Goal: Task Accomplishment & Management: Use online tool/utility

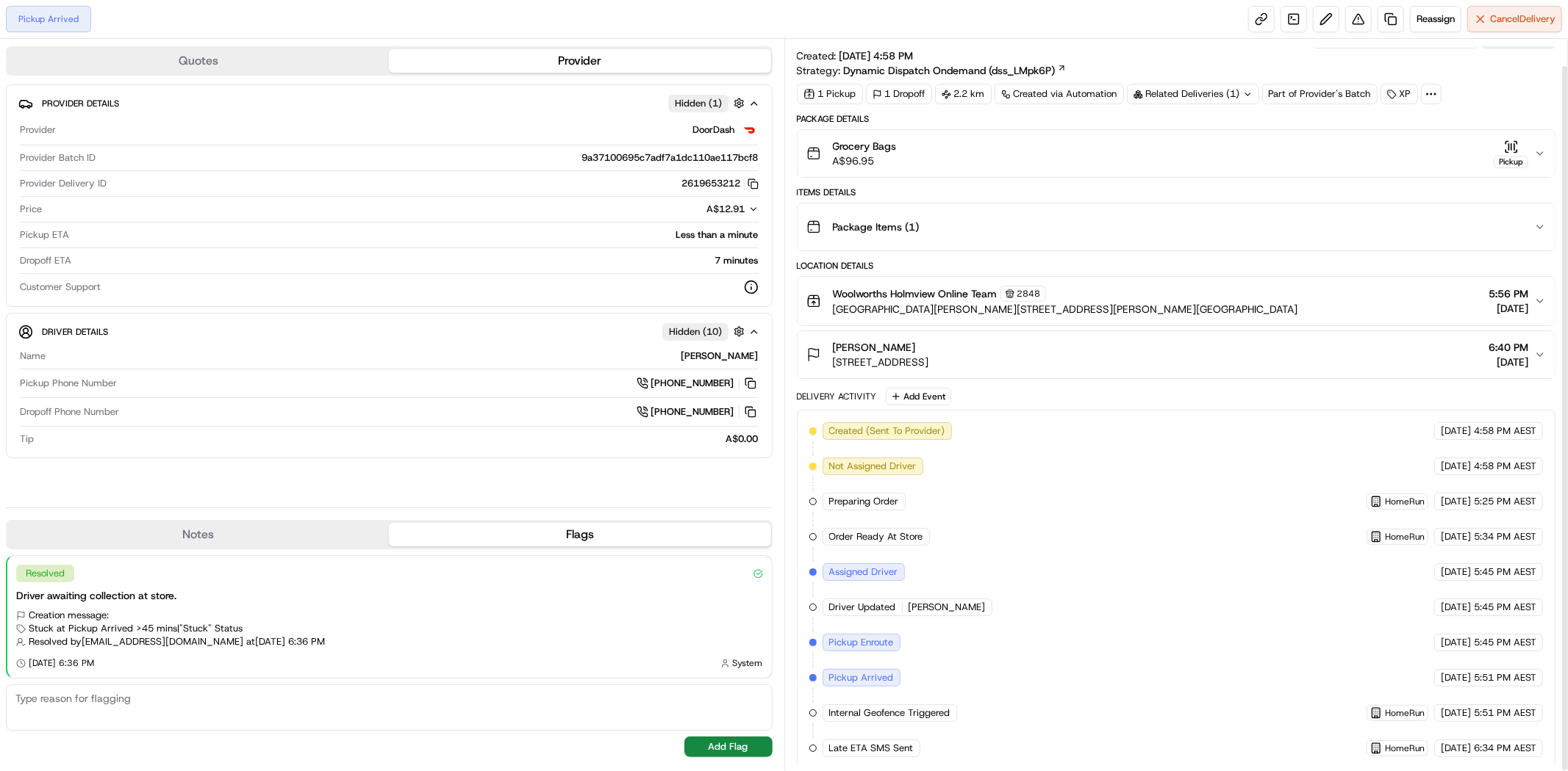
scroll to position [27, 0]
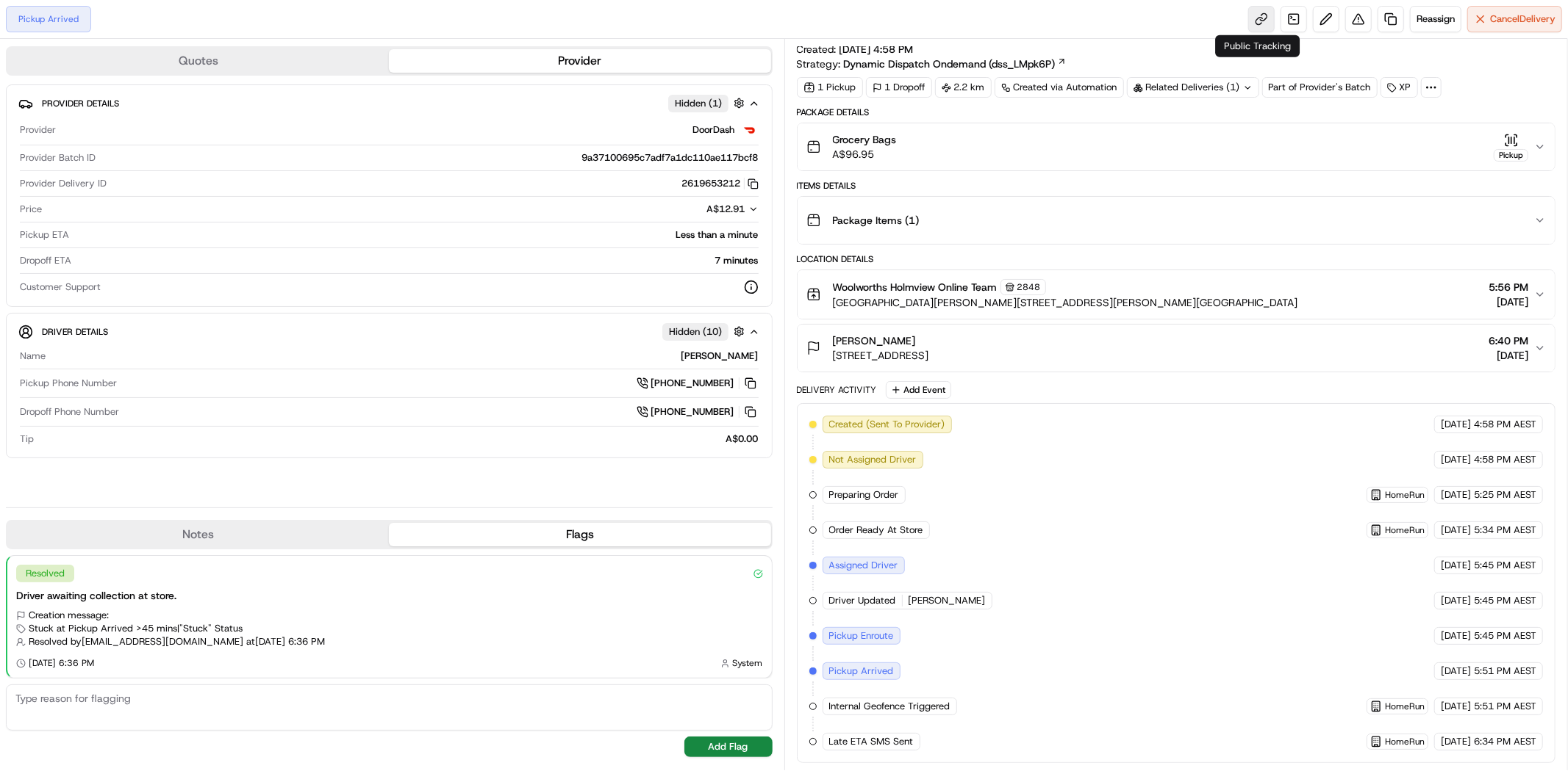
click at [1249, 21] on link at bounding box center [1261, 19] width 27 height 26
click at [1420, 18] on span "Reassign" at bounding box center [1435, 19] width 38 height 13
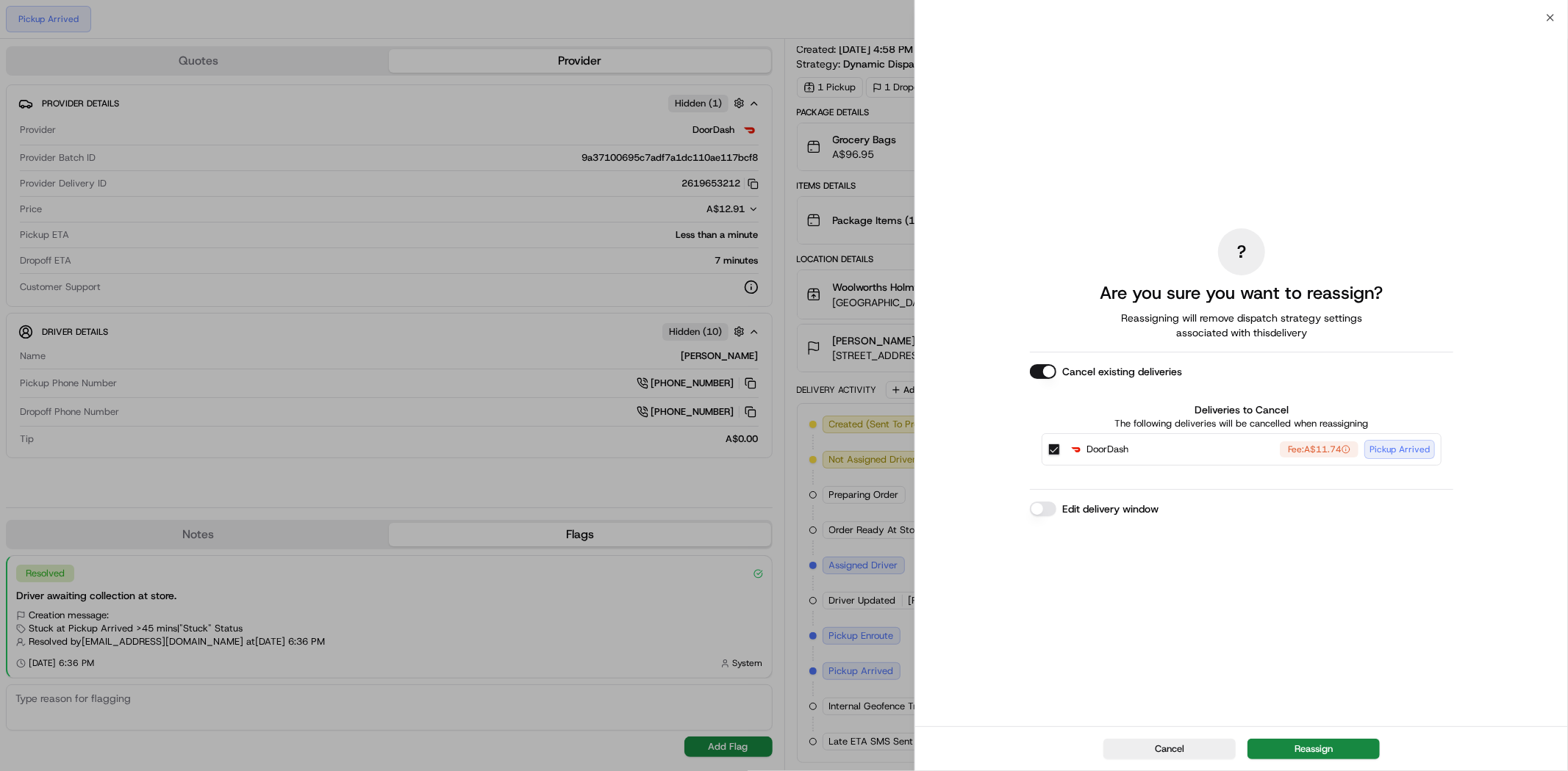
click at [1306, 744] on button "Reassign" at bounding box center [1313, 749] width 133 height 21
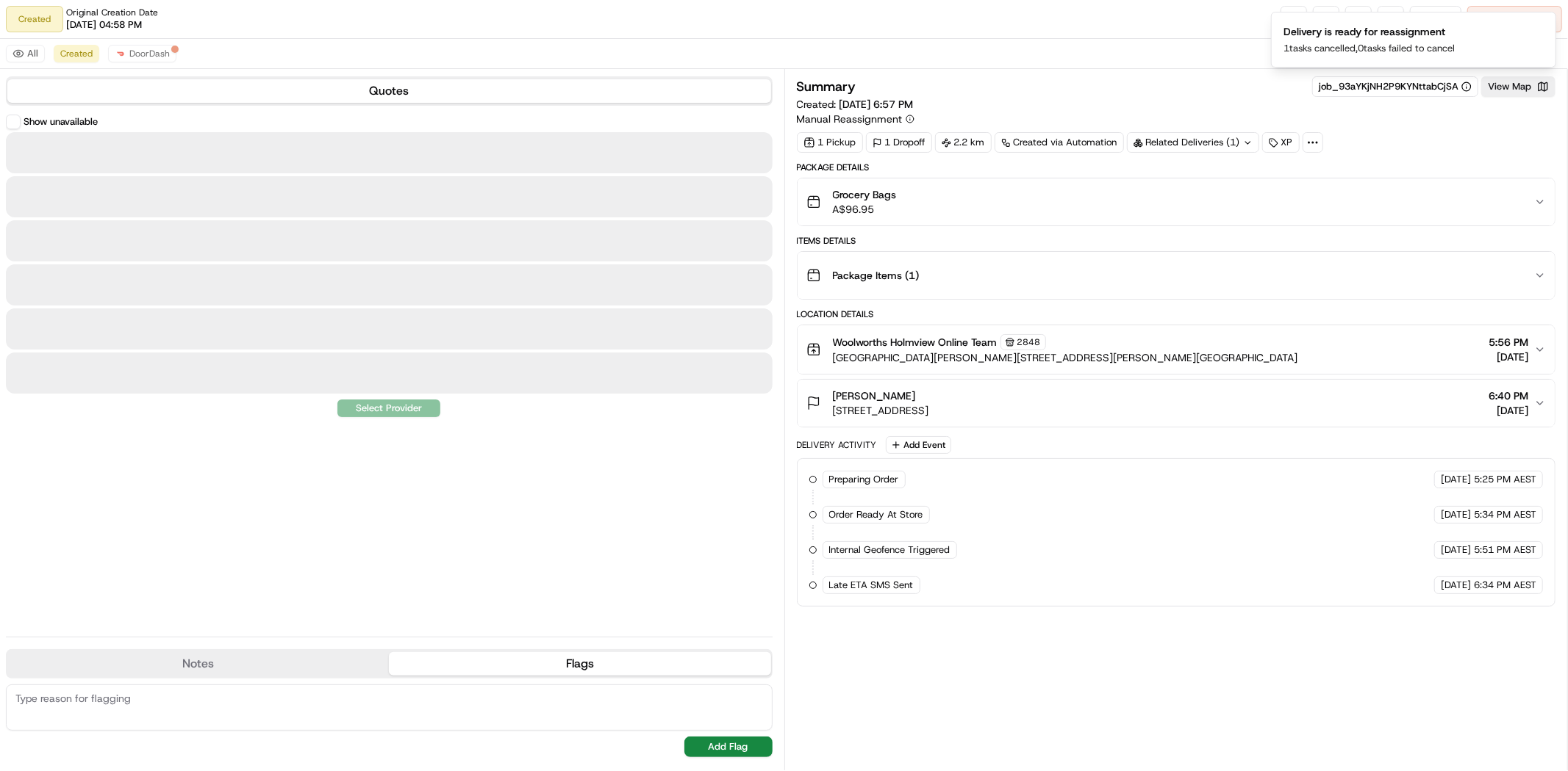
scroll to position [0, 0]
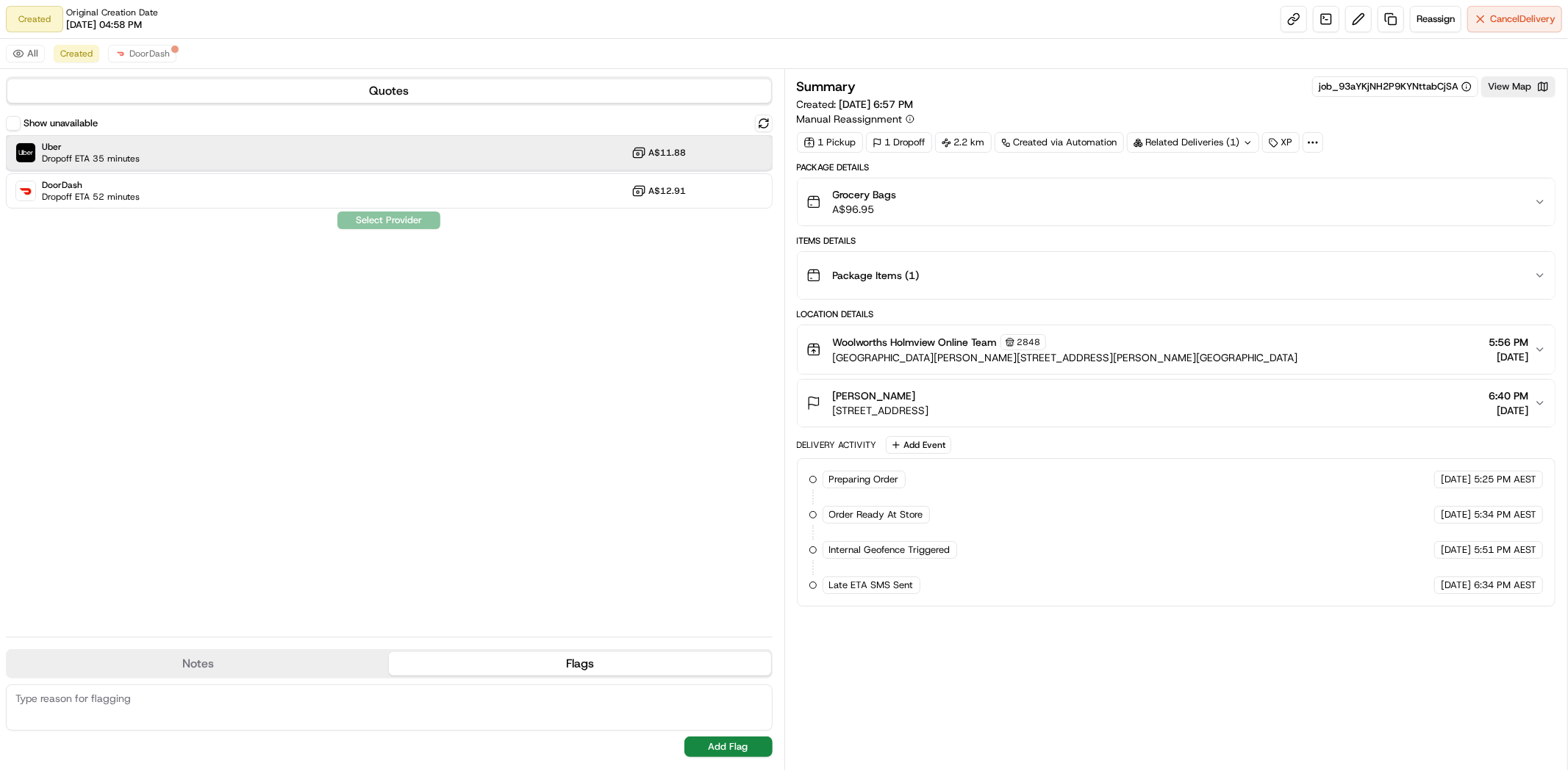
click at [172, 163] on div "Uber Dropoff ETA 35 minutes A$11.88" at bounding box center [389, 153] width 766 height 35
click at [372, 225] on button "Assign Provider" at bounding box center [389, 221] width 105 height 18
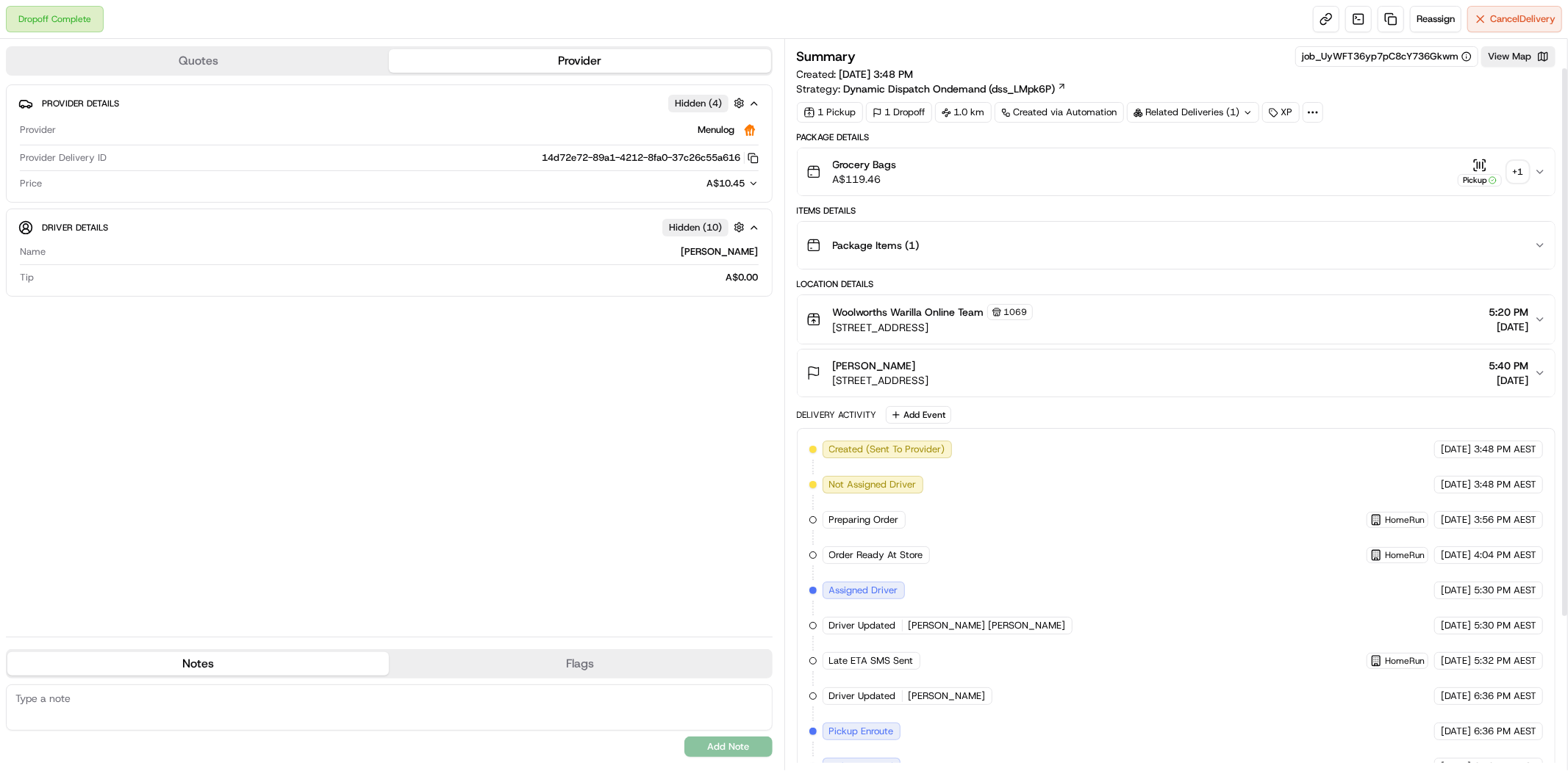
scroll to position [241, 0]
